Goal: Task Accomplishment & Management: Use online tool/utility

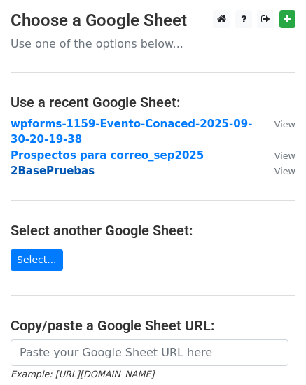
click at [27, 171] on strong "2BasePruebas" at bounding box center [53, 171] width 84 height 13
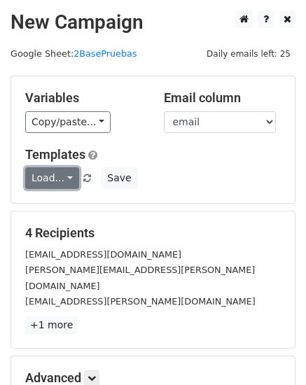
click at [68, 179] on link "Load..." at bounding box center [52, 179] width 54 height 22
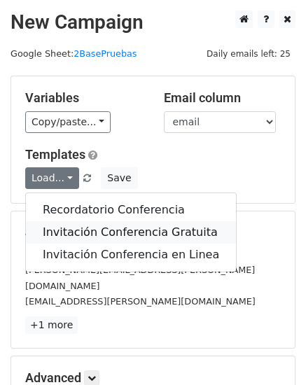
click at [76, 229] on link "Invitación Conferencia Gratuita" at bounding box center [131, 232] width 210 height 22
